Goal: Find specific page/section: Find specific page/section

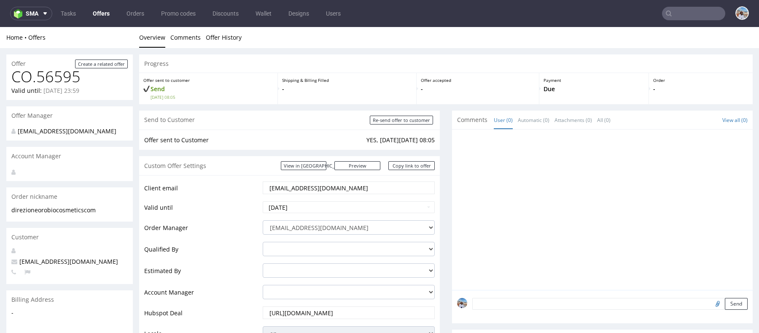
click at [682, 16] on input "text" at bounding box center [693, 13] width 63 height 13
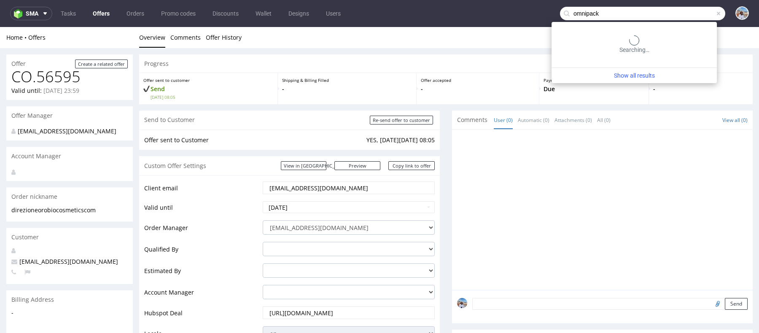
type input "omnipack"
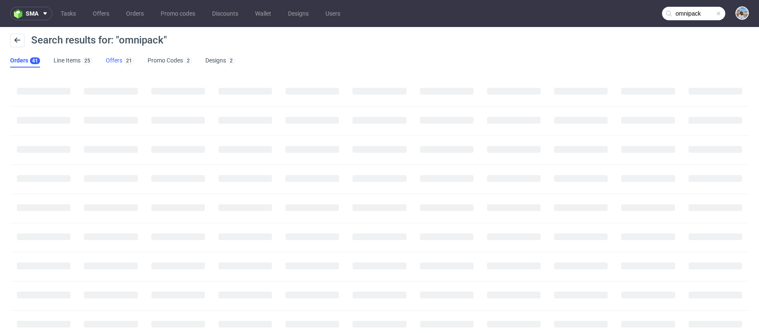
click at [113, 62] on link "Offers 21" at bounding box center [120, 60] width 28 height 13
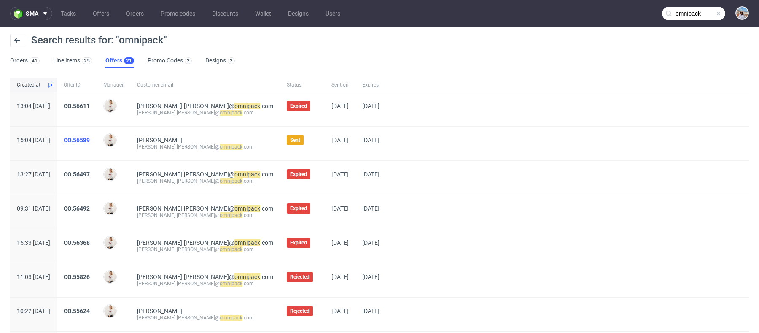
click at [90, 140] on link "CO.56589" at bounding box center [77, 140] width 26 height 7
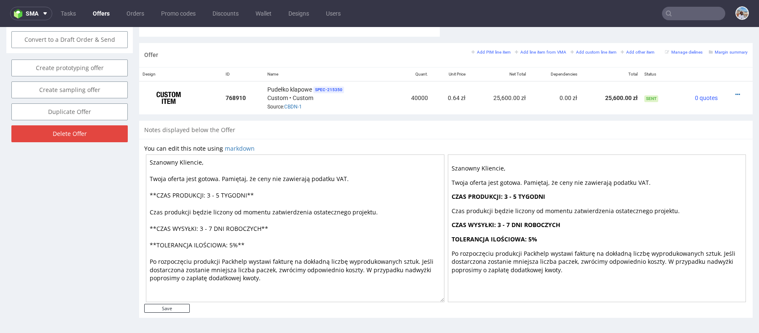
scroll to position [1, 0]
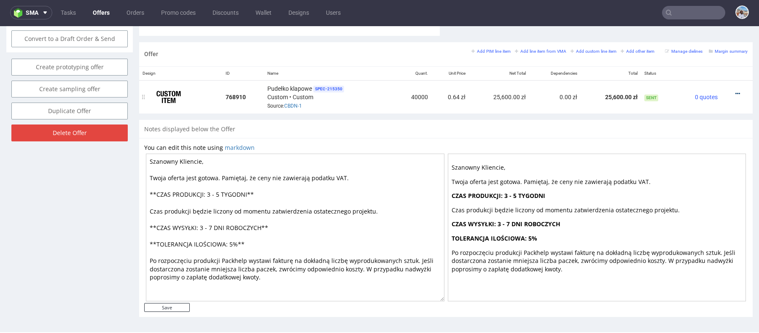
click at [736, 91] on icon at bounding box center [738, 94] width 5 height 6
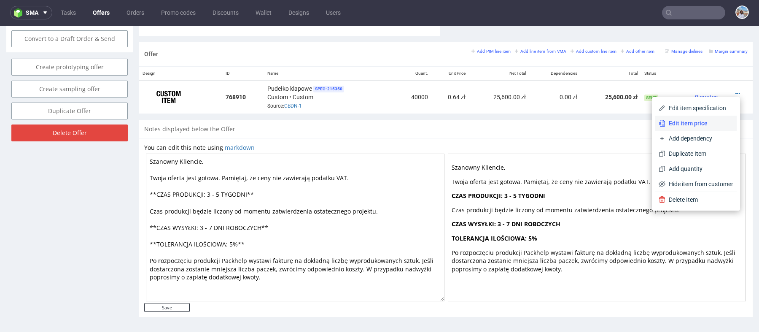
click at [689, 121] on span "Edit item price" at bounding box center [699, 123] width 68 height 8
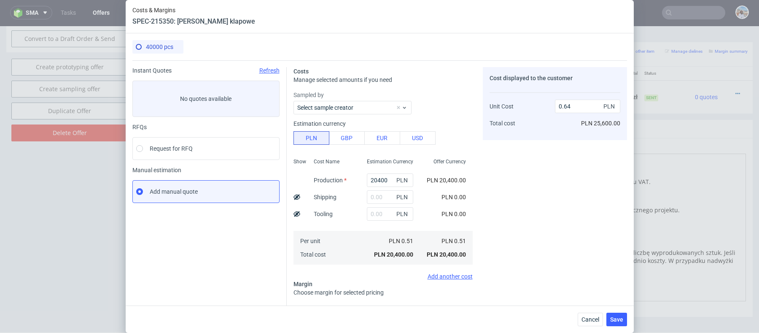
scroll to position [137, 0]
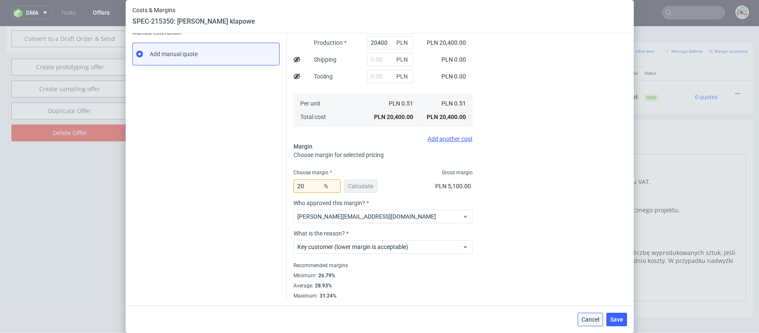
click at [594, 317] on span "Cancel" at bounding box center [591, 319] width 18 height 6
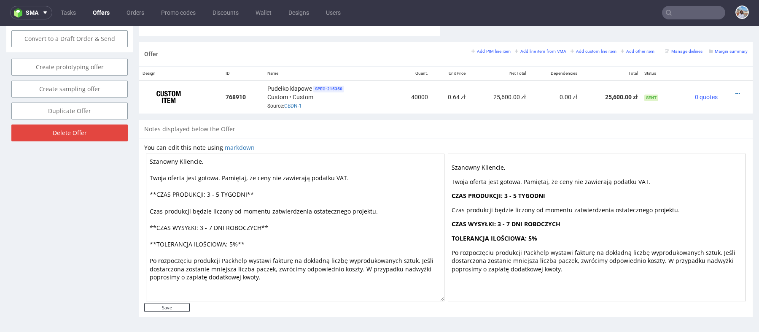
scroll to position [0, 0]
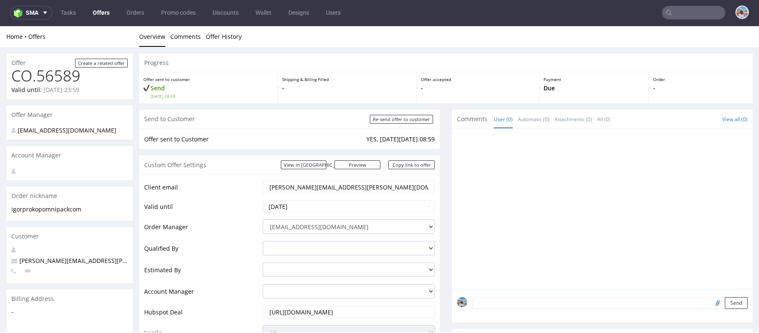
click at [316, 188] on input "igor.prokop@omnipack.com" at bounding box center [349, 187] width 160 height 12
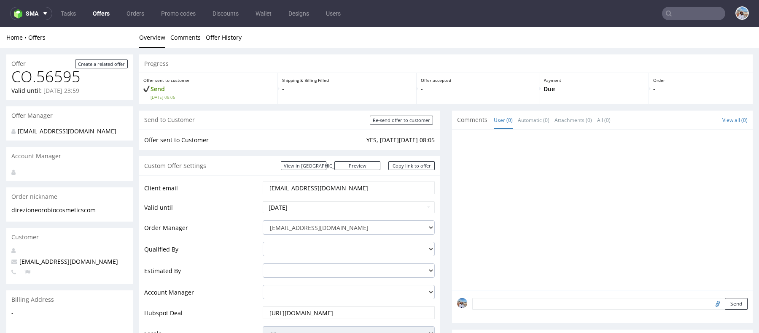
click at [319, 187] on input "[EMAIL_ADDRESS][DOMAIN_NAME]" at bounding box center [349, 188] width 160 height 12
drag, startPoint x: 299, startPoint y: 187, endPoint x: 409, endPoint y: 187, distance: 109.7
click at [409, 187] on input "[EMAIL_ADDRESS][DOMAIN_NAME]" at bounding box center [349, 188] width 160 height 12
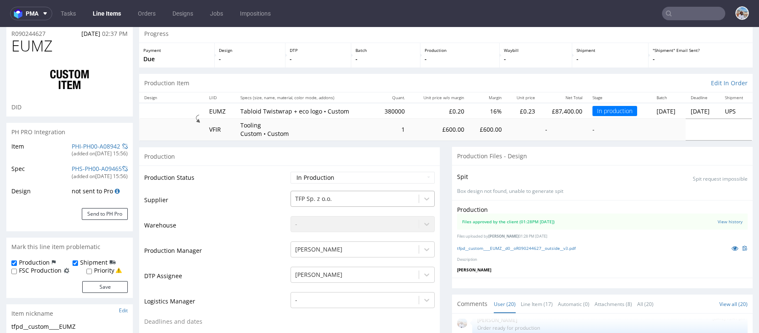
scroll to position [32, 0]
